Goal: Information Seeking & Learning: Learn about a topic

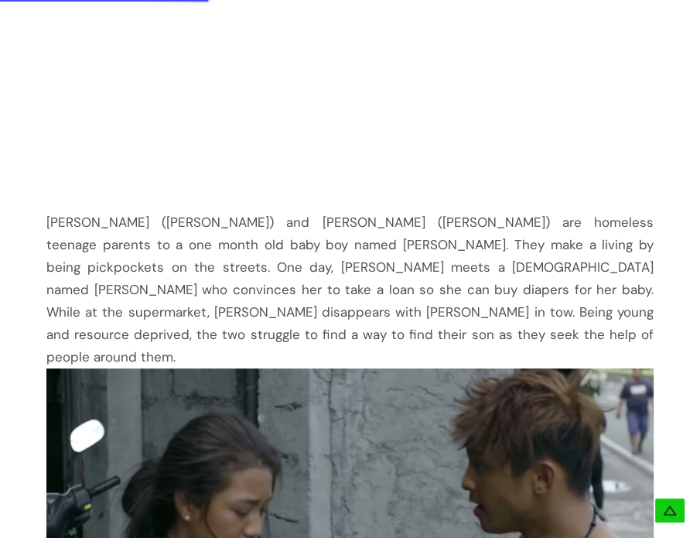
scroll to position [938, 0]
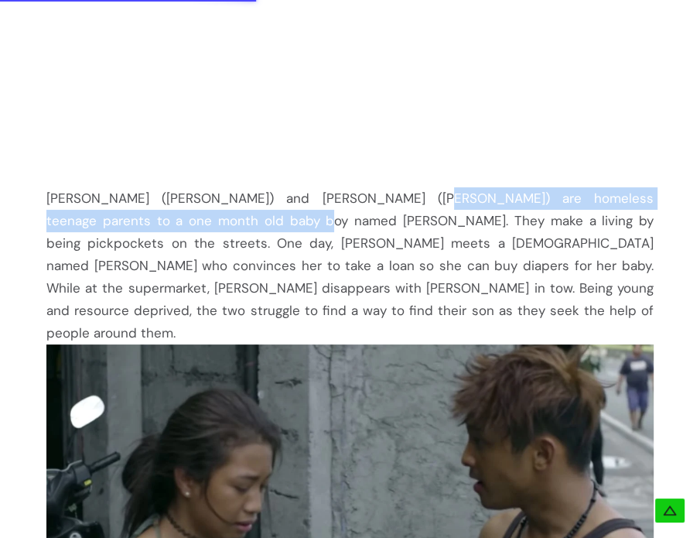
drag, startPoint x: 359, startPoint y: 197, endPoint x: 189, endPoint y: 225, distance: 172.6
click at [189, 225] on div "[PERSON_NAME] ([PERSON_NAME]) and [PERSON_NAME] ([PERSON_NAME]) are homeless te…" at bounding box center [349, 265] width 607 height 157
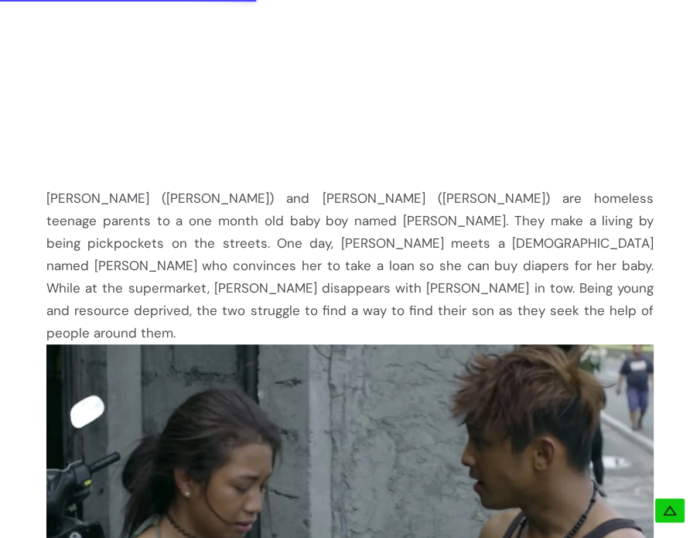
click at [229, 235] on div "[PERSON_NAME] ([PERSON_NAME]) and [PERSON_NAME] ([PERSON_NAME]) are homeless te…" at bounding box center [349, 265] width 607 height 157
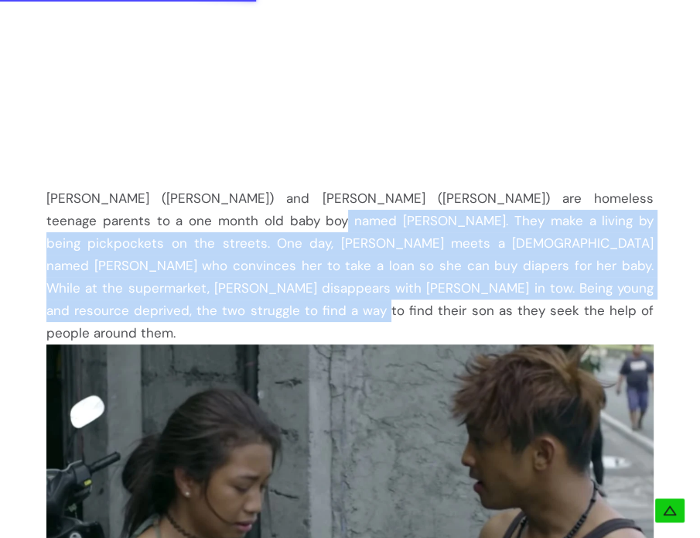
drag, startPoint x: 203, startPoint y: 217, endPoint x: 128, endPoint y: 300, distance: 111.2
click at [128, 300] on div "[PERSON_NAME] ([PERSON_NAME]) and [PERSON_NAME] ([PERSON_NAME]) are homeless te…" at bounding box center [349, 265] width 607 height 157
copy div "They make a living by being pickpockets on the streets. One day, [PERSON_NAME] …"
click at [426, 234] on div "[PERSON_NAME] ([PERSON_NAME]) and [PERSON_NAME] ([PERSON_NAME]) are homeless te…" at bounding box center [349, 265] width 607 height 157
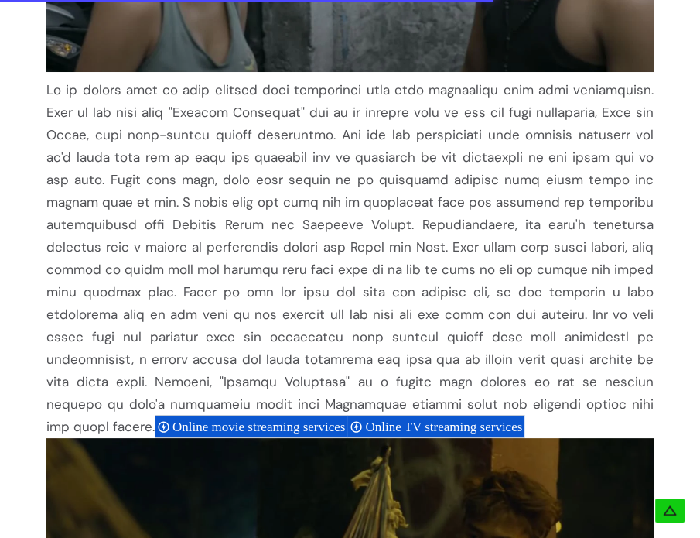
scroll to position [1399, 0]
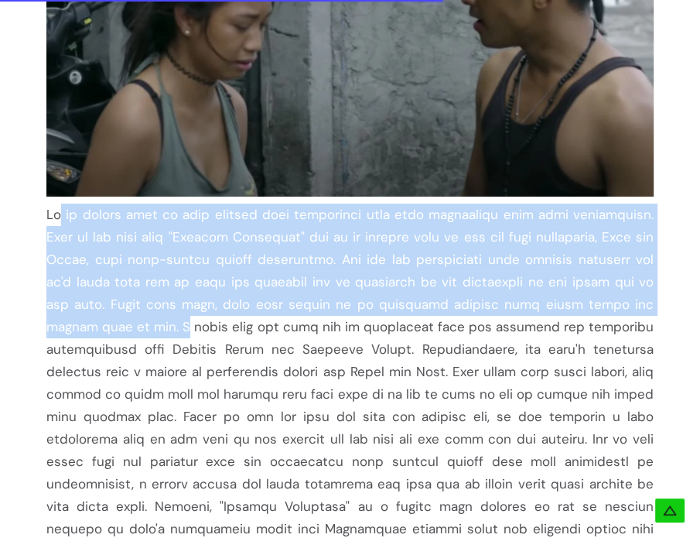
drag, startPoint x: 48, startPoint y: 188, endPoint x: 607, endPoint y: 278, distance: 566.5
click at [607, 278] on div "Online movie streaming services Online TV streaming services" at bounding box center [349, 382] width 607 height 359
copy div "t is always hard to find empathy with characters that they themselves have dark…"
